Goal: Check status

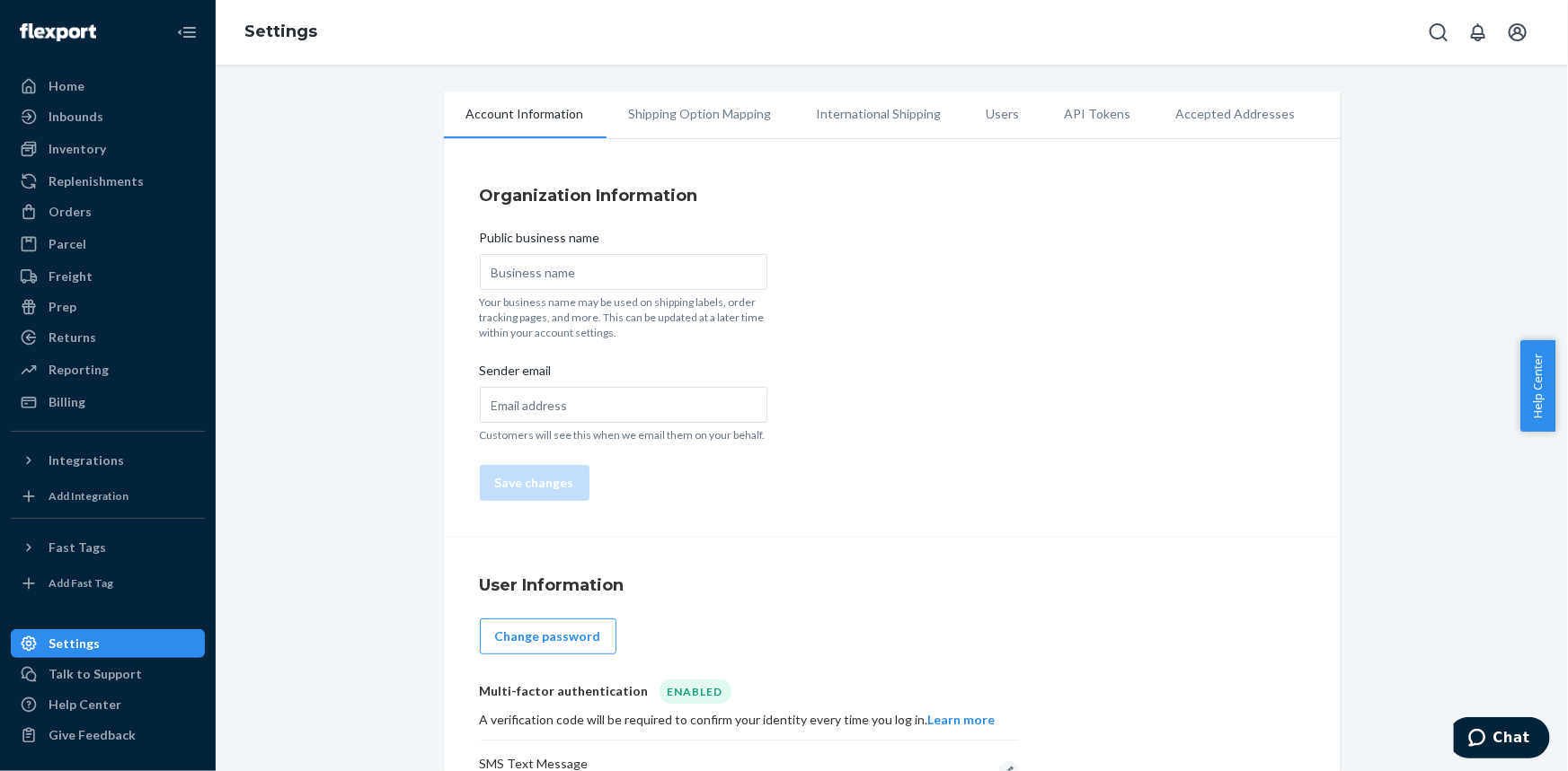
click at [953, 367] on div "Organization Information Public business name Your business name may be used on…" at bounding box center [892, 343] width 896 height 390
click at [81, 110] on div "Inbounds" at bounding box center [76, 116] width 55 height 18
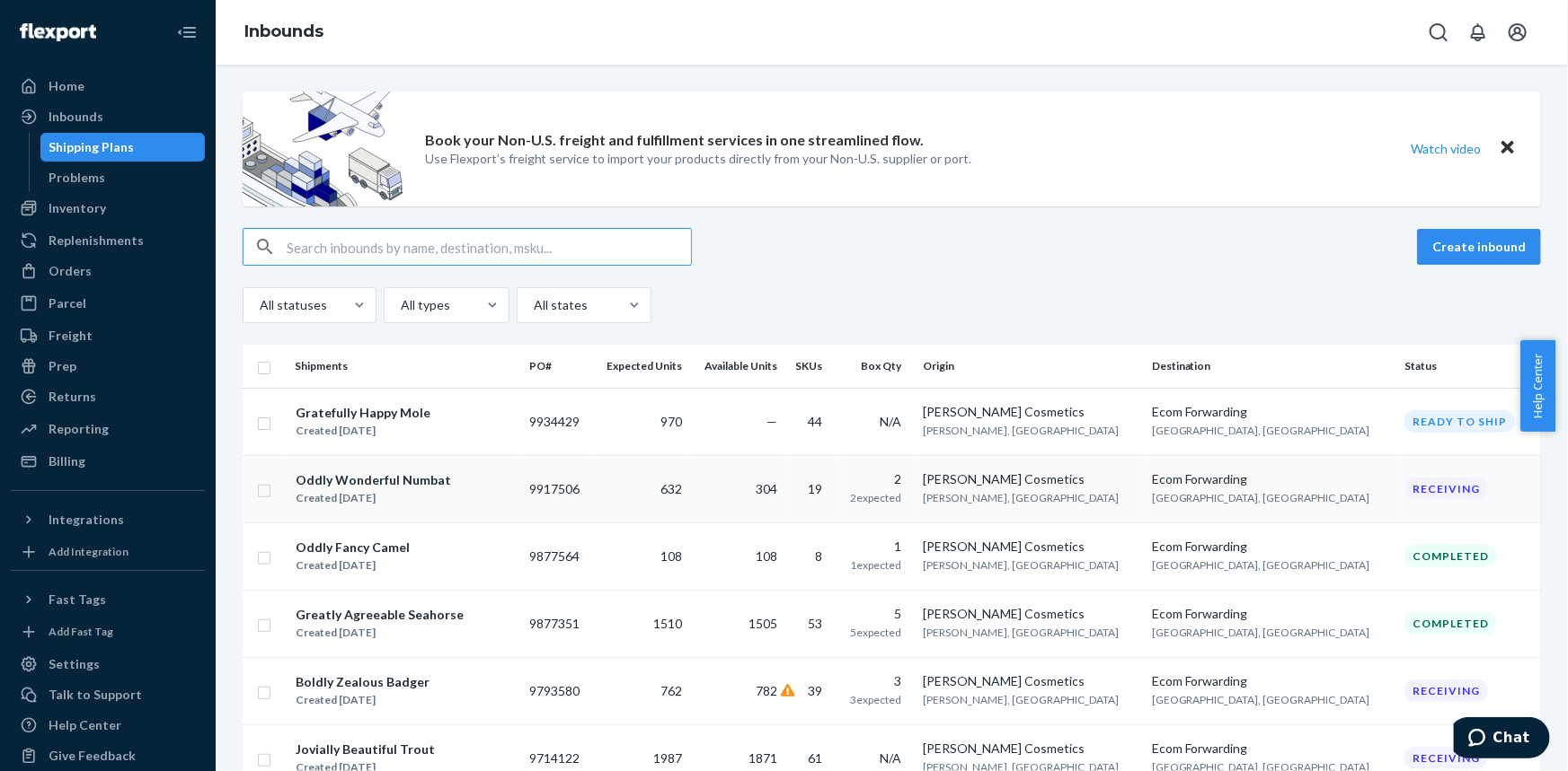
click at [358, 480] on div "Oddly Wonderful Numbat" at bounding box center [372, 480] width 155 height 18
